Goal: Find specific page/section: Find specific page/section

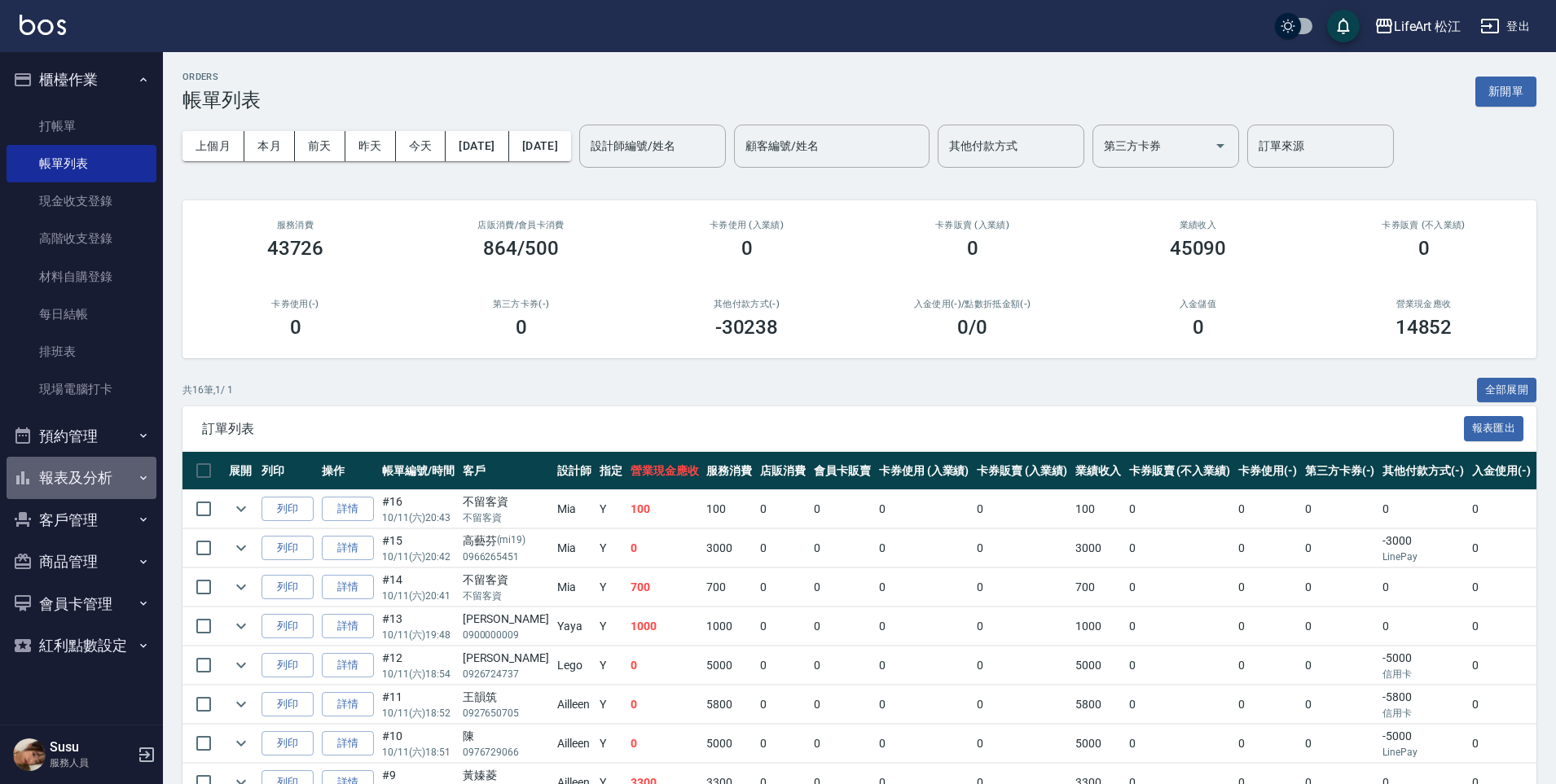
click at [105, 475] on button "報表及分析" at bounding box center [81, 478] width 150 height 42
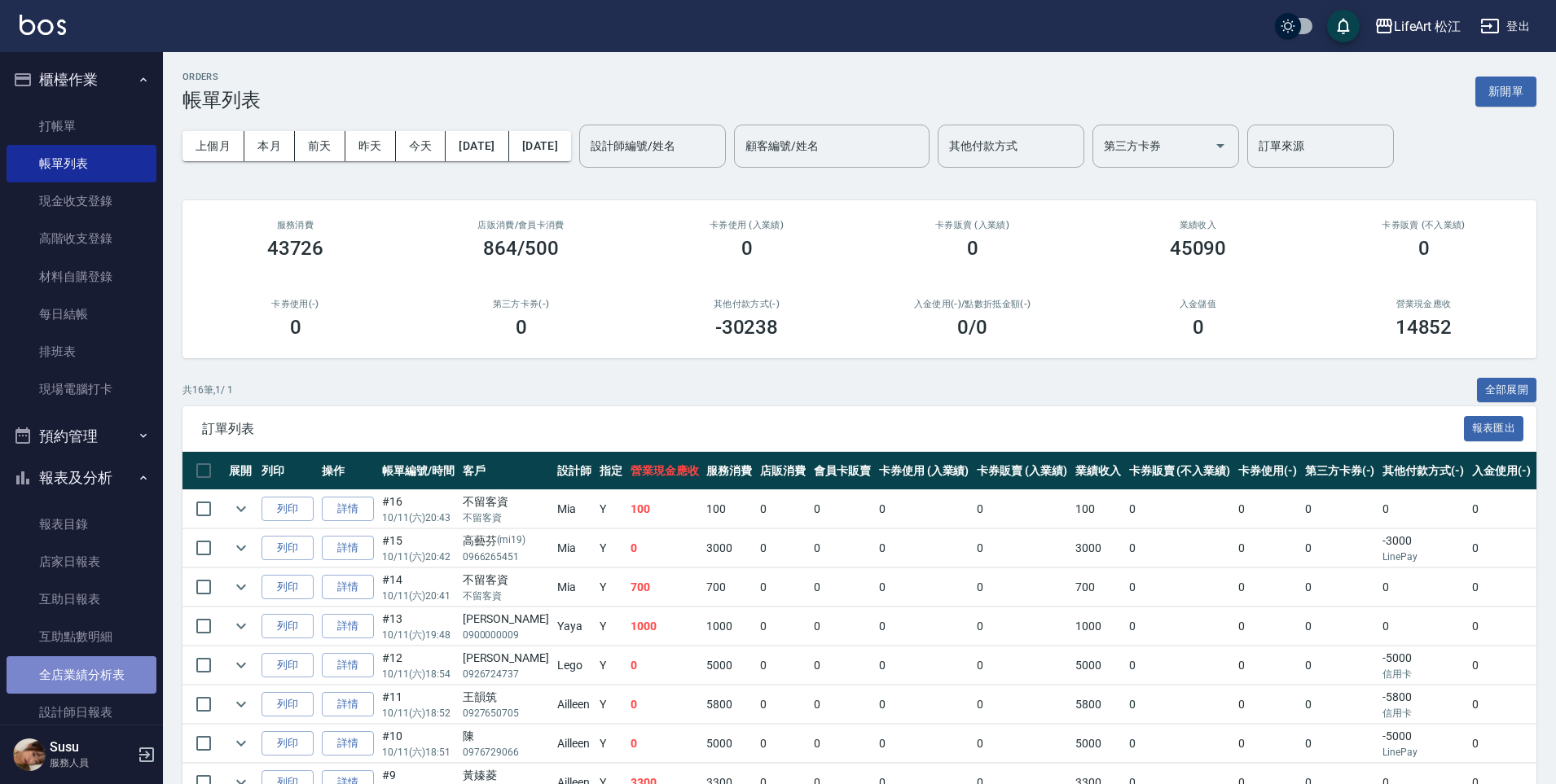
click at [117, 673] on link "全店業績分析表" at bounding box center [81, 675] width 150 height 37
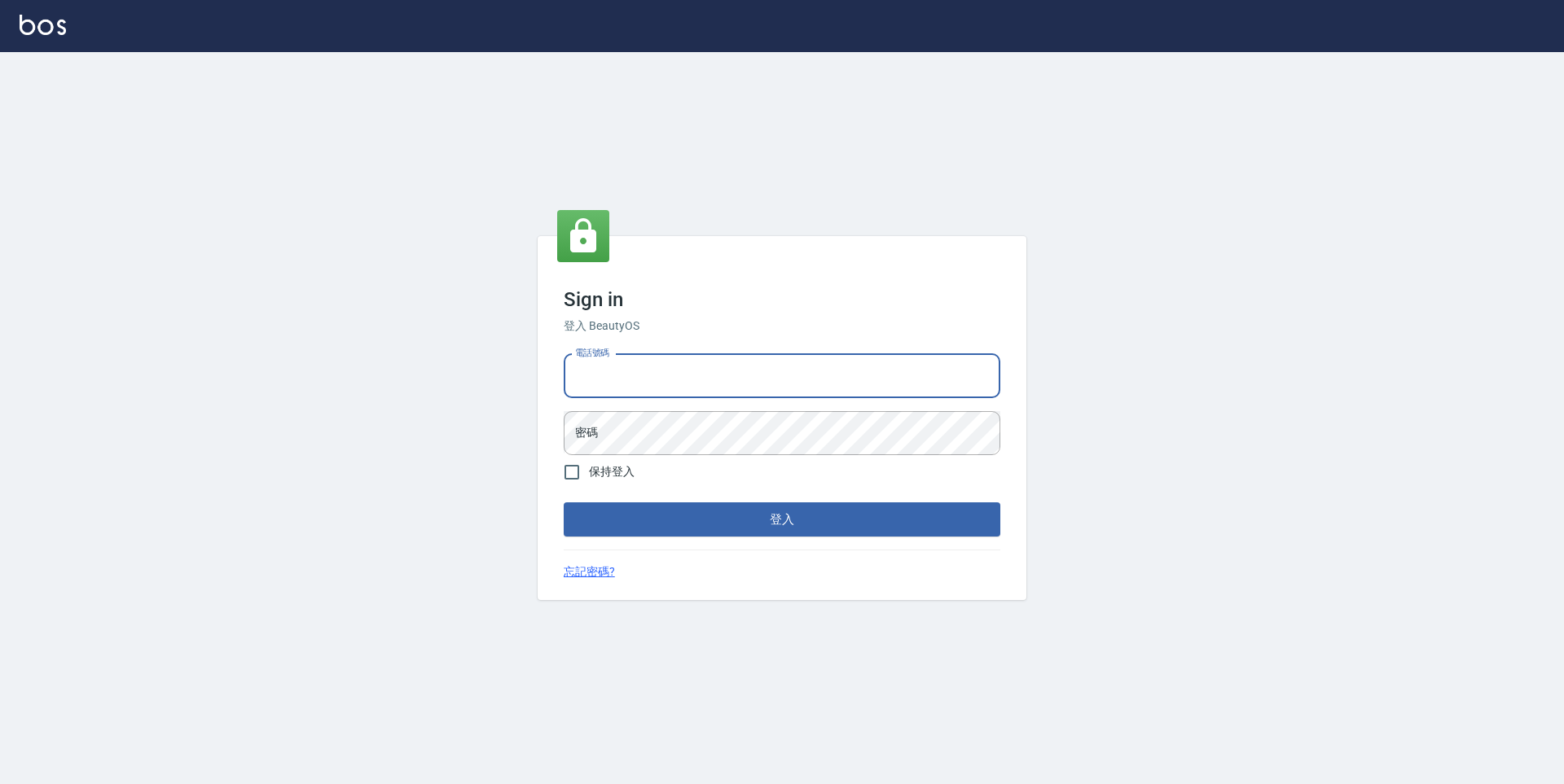
click at [696, 369] on input "電話號碼" at bounding box center [782, 376] width 437 height 44
click at [64, 41] on div at bounding box center [782, 26] width 1564 height 52
click at [57, 38] on div at bounding box center [782, 26] width 1564 height 52
